Goal: Information Seeking & Learning: Learn about a topic

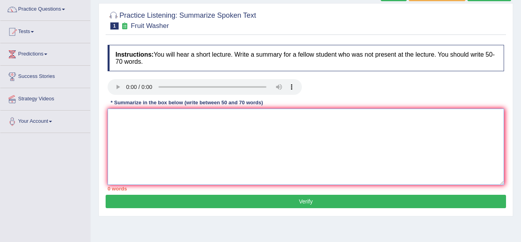
click at [118, 114] on textarea at bounding box center [306, 147] width 396 height 76
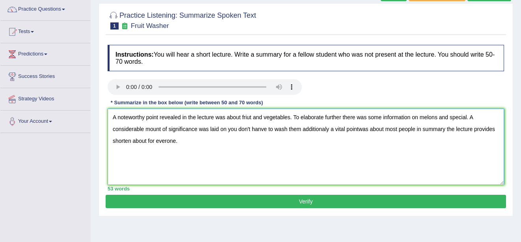
type textarea "A noteworthy point revealed in the lecture was about friut and vegetables. To e…"
click at [194, 199] on button "Verify" at bounding box center [306, 201] width 400 height 13
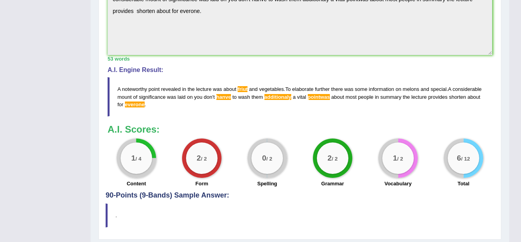
scroll to position [268, 0]
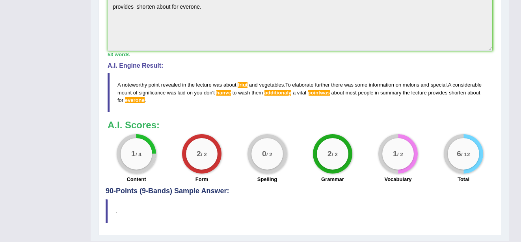
click at [242, 84] on span "friut" at bounding box center [242, 85] width 10 height 6
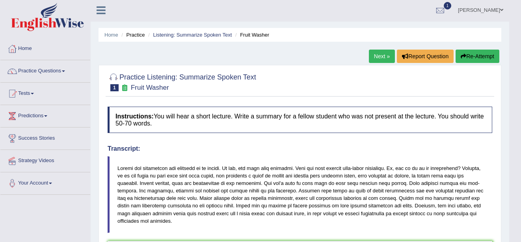
scroll to position [0, 0]
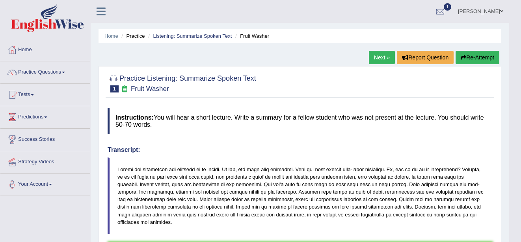
click at [380, 57] on link "Next »" at bounding box center [382, 57] width 26 height 13
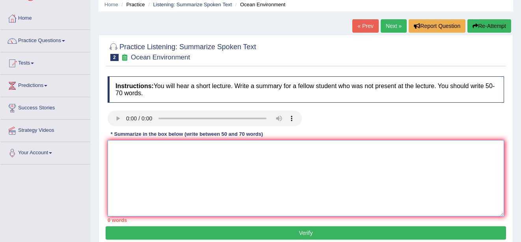
click at [118, 151] on textarea at bounding box center [306, 178] width 396 height 76
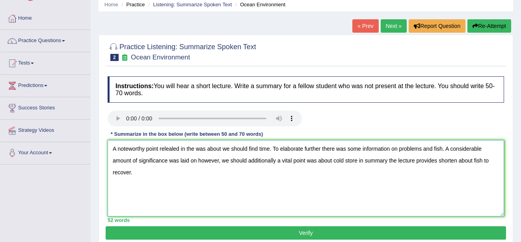
type textarea "A noteworthy point relealed in the was about we should find time. To elaborate …"
click at [273, 232] on button "Verify" at bounding box center [306, 232] width 400 height 13
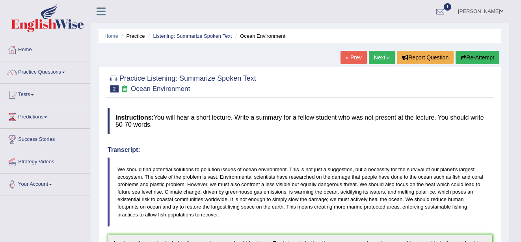
click at [480, 58] on button "Re-Attempt" at bounding box center [477, 57] width 44 height 13
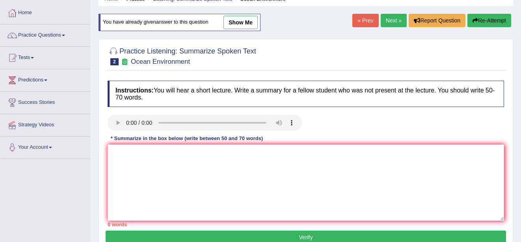
scroll to position [47, 0]
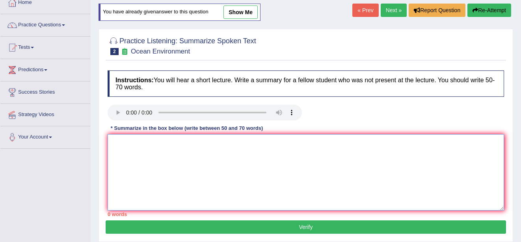
click at [124, 141] on textarea at bounding box center [306, 172] width 396 height 76
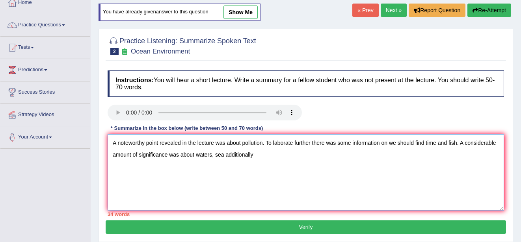
click at [180, 154] on textarea "A noteworthy point revealed in the lecture was about pollution. To laborate fur…" at bounding box center [306, 172] width 396 height 76
click at [207, 154] on textarea "A noteworthy point revealed in the lecture was about pollution. To laborate fur…" at bounding box center [306, 172] width 396 height 76
click at [260, 153] on textarea "A noteworthy point revealed in the lecture was about pollution. To laborate fur…" at bounding box center [306, 172] width 396 height 76
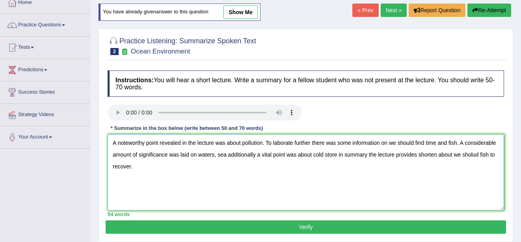
type textarea "A noteworthy point revealed in the lecture was about pollution. To laborate fur…"
click at [239, 228] on button "Verify" at bounding box center [306, 227] width 400 height 13
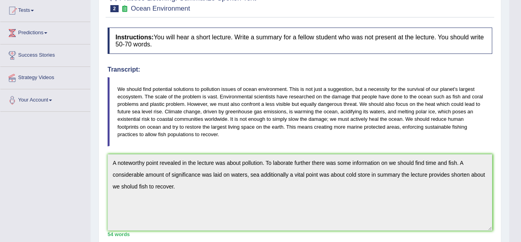
scroll to position [79, 0]
